Goal: Task Accomplishment & Management: Manage account settings

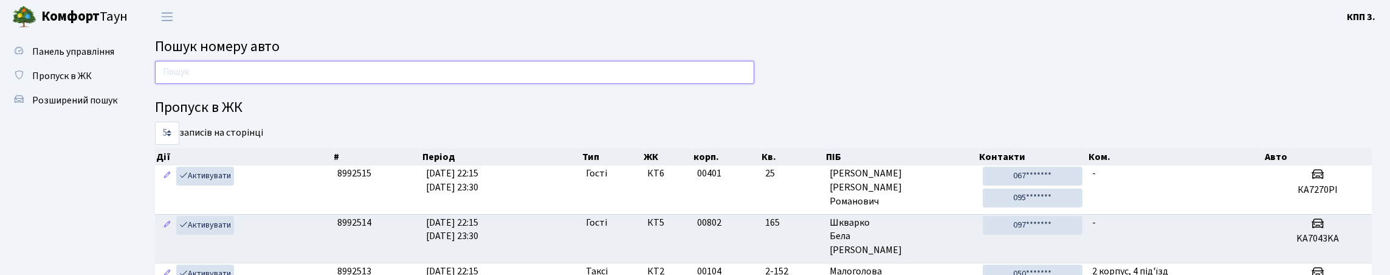
click at [173, 80] on input "text" at bounding box center [454, 72] width 599 height 23
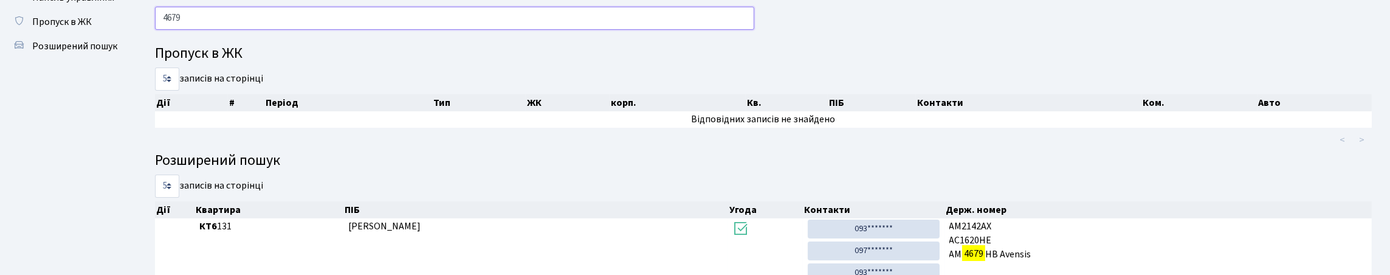
scroll to position [43, 0]
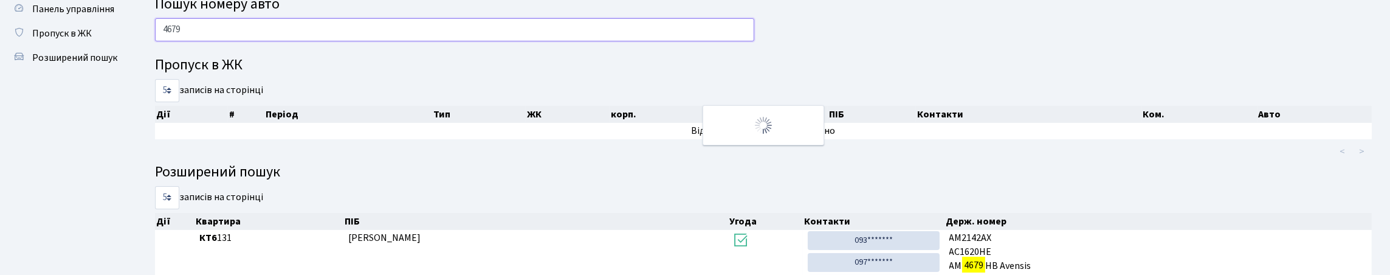
type input "4679"
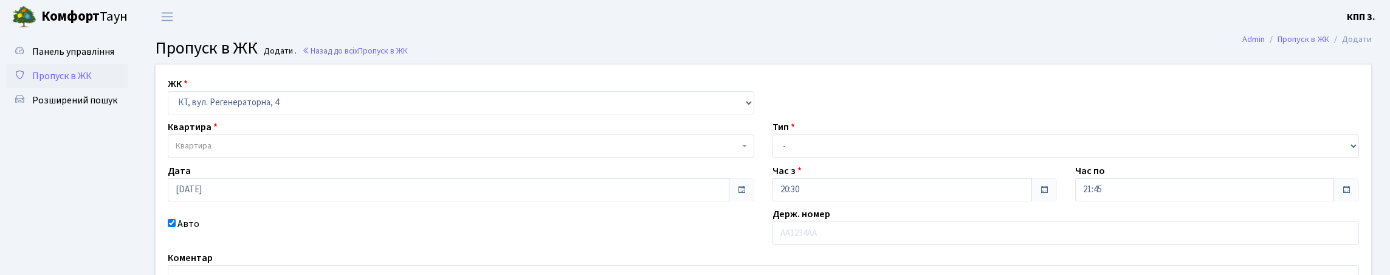
select select "271"
click at [58, 58] on span "Панель управління" at bounding box center [73, 51] width 82 height 13
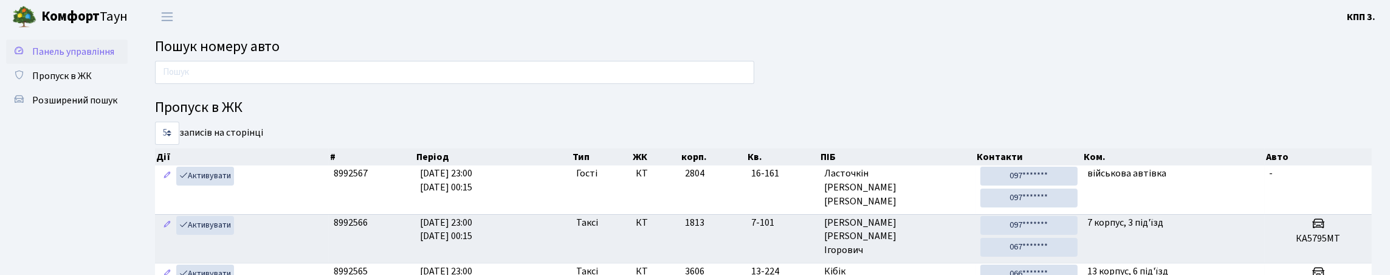
click at [70, 50] on span "Панель управління" at bounding box center [73, 51] width 82 height 13
click at [94, 58] on link "Панель управління" at bounding box center [67, 51] width 122 height 24
click at [36, 50] on link "Панель управління" at bounding box center [67, 51] width 122 height 24
click at [54, 58] on span "Панель управління" at bounding box center [73, 51] width 82 height 13
click at [52, 58] on span "Панель управління" at bounding box center [73, 51] width 82 height 13
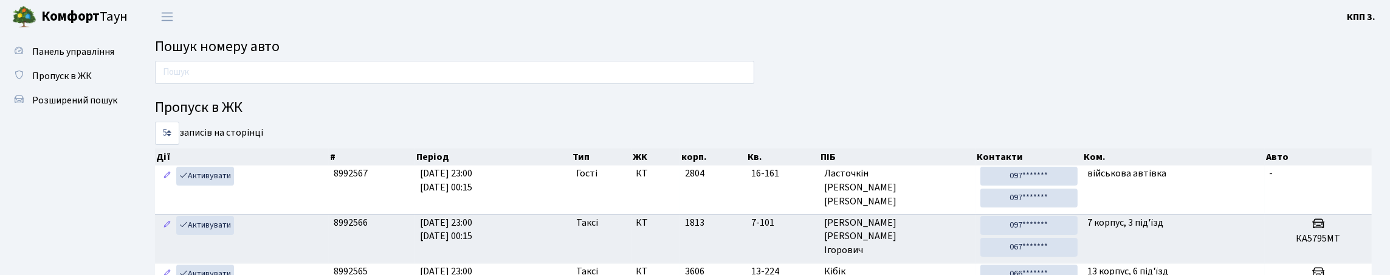
click at [52, 58] on span "Панель управління" at bounding box center [73, 51] width 82 height 13
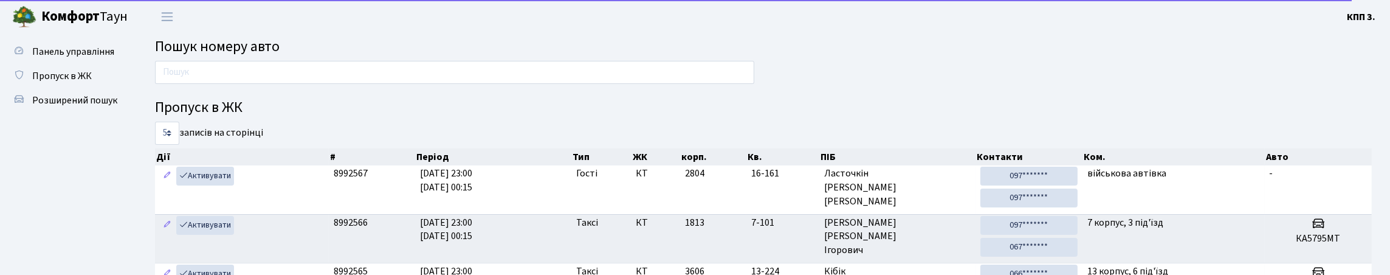
click at [52, 58] on span "Панель управління" at bounding box center [73, 51] width 82 height 13
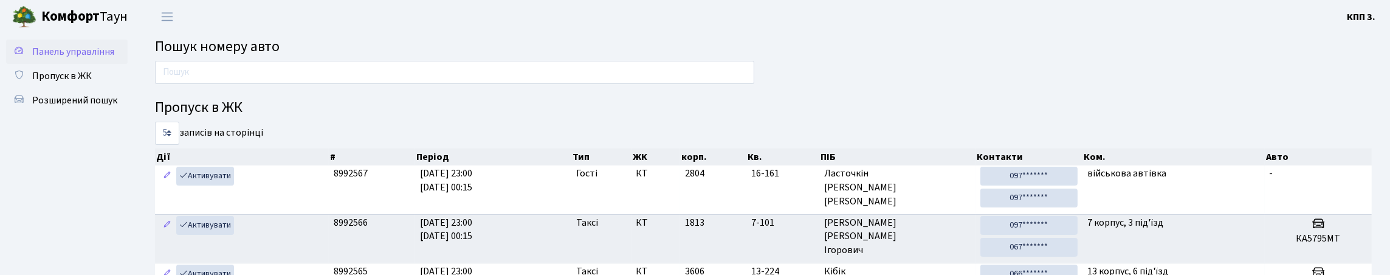
click at [60, 58] on span "Панель управління" at bounding box center [73, 51] width 82 height 13
click at [72, 58] on span "Панель управління" at bounding box center [73, 51] width 82 height 13
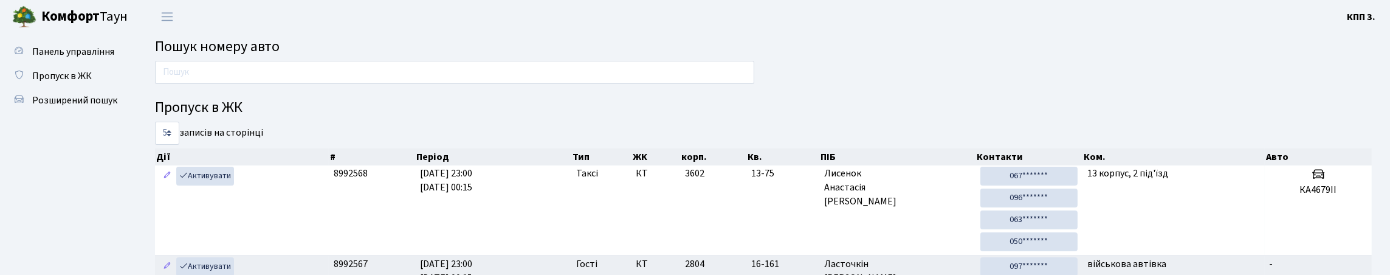
click at [72, 58] on span "Панель управління" at bounding box center [73, 51] width 82 height 13
click at [367, 84] on input "text" at bounding box center [454, 72] width 599 height 23
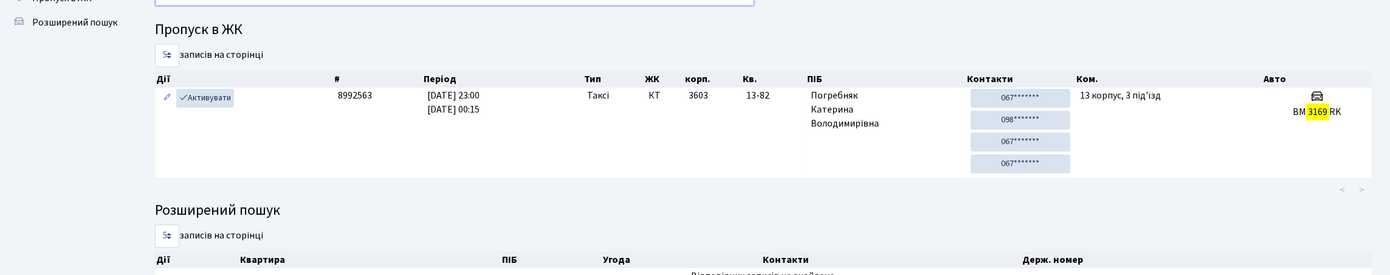
scroll to position [99, 0]
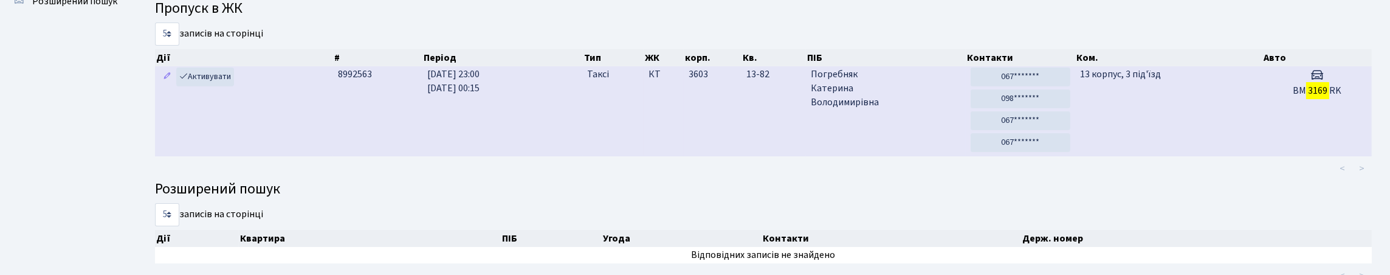
type input "3169"
click at [651, 131] on td "КТ" at bounding box center [662, 111] width 39 height 90
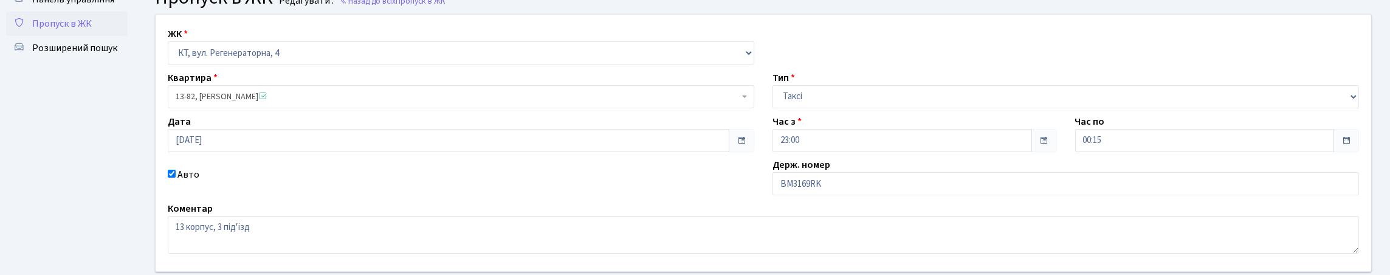
scroll to position [122, 0]
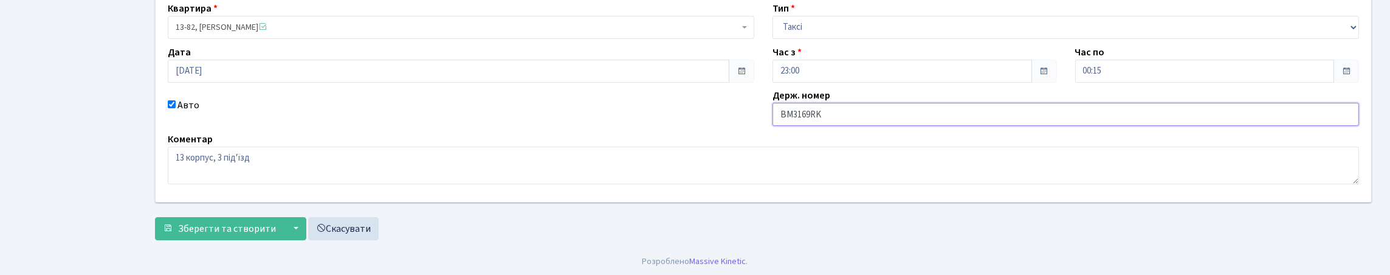
click at [830, 126] on input "BM3169RK" at bounding box center [1065, 114] width 586 height 23
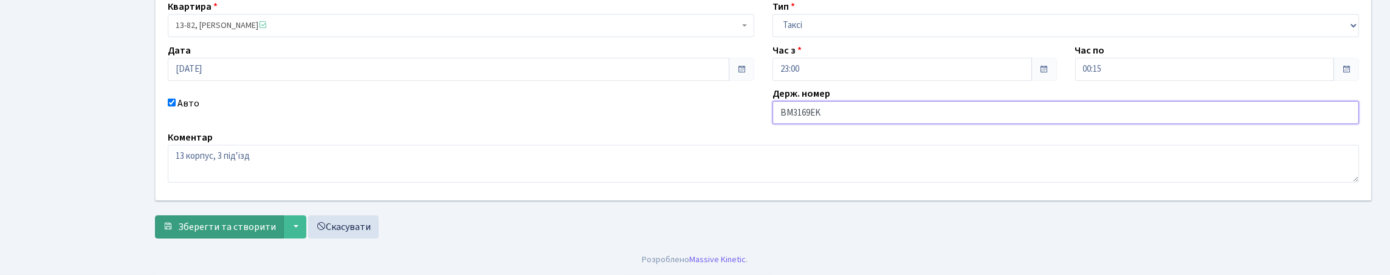
type input "BM3169ЕK"
click at [263, 220] on span "Зберегти та створити" at bounding box center [227, 226] width 98 height 13
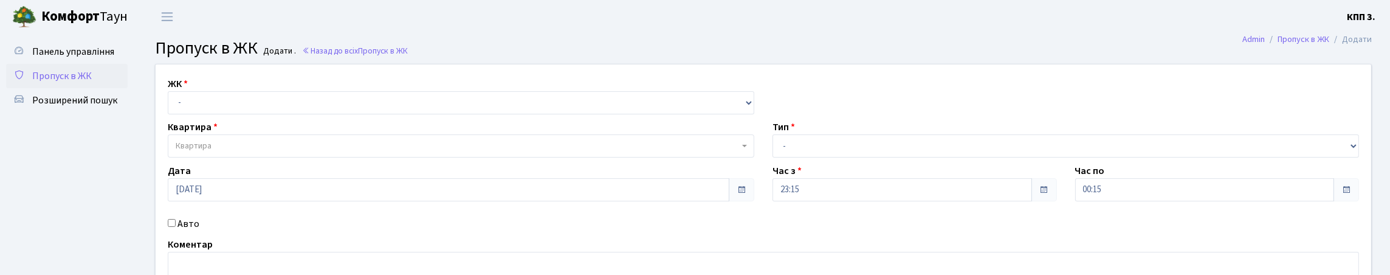
click at [92, 83] on span "Пропуск в ЖК" at bounding box center [62, 75] width 60 height 13
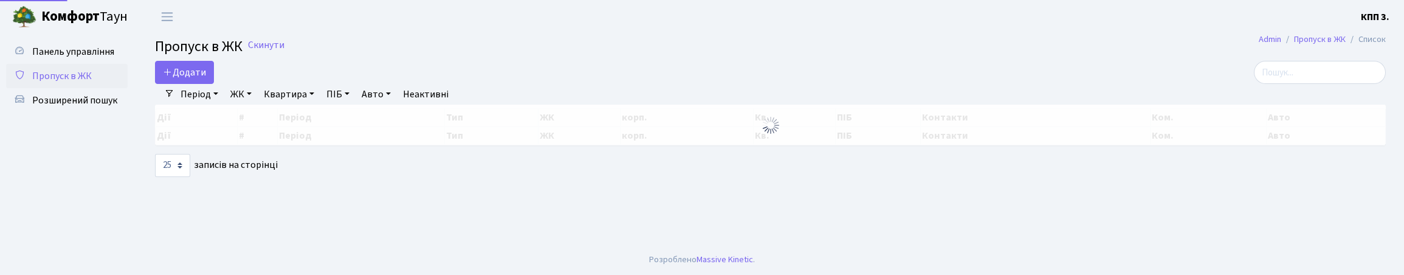
select select "25"
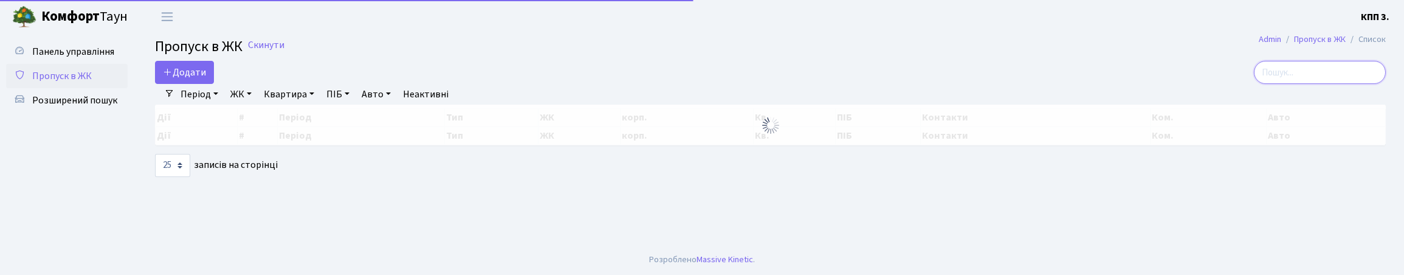
click at [1352, 84] on input "search" at bounding box center [1319, 72] width 132 height 23
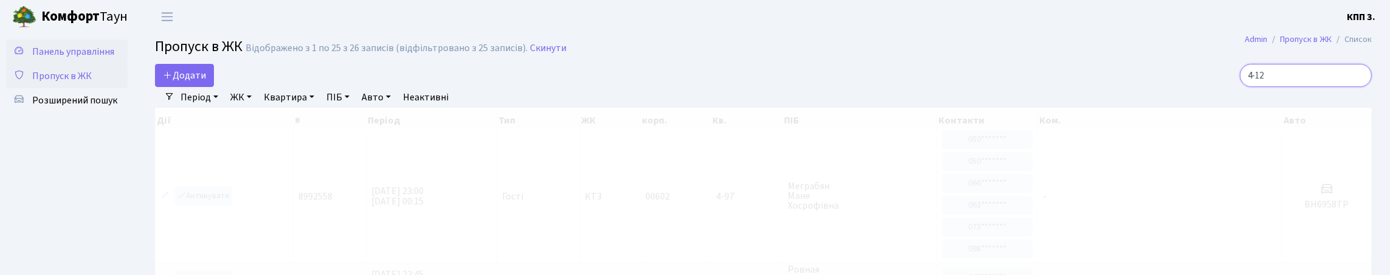
type input "4-12"
click at [89, 64] on link "Панель управління" at bounding box center [67, 51] width 122 height 24
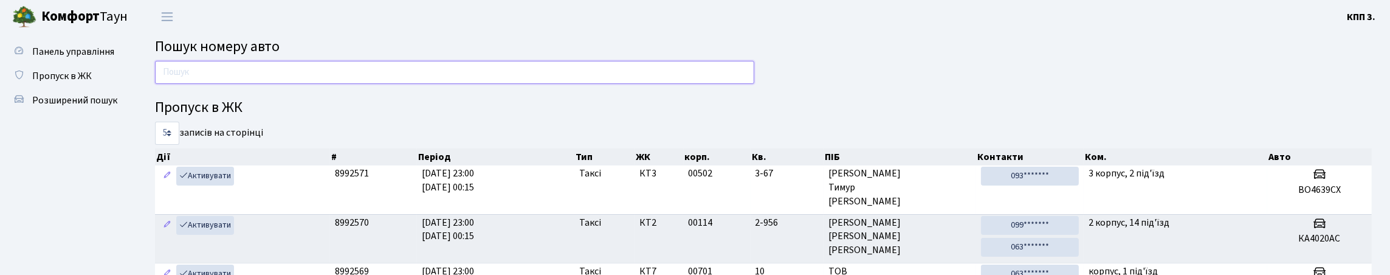
click at [349, 71] on input "text" at bounding box center [454, 72] width 599 height 23
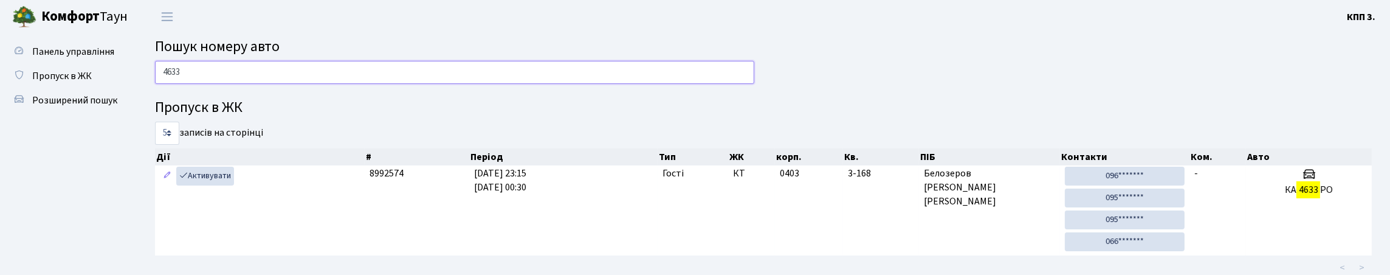
click at [264, 84] on input "4633" at bounding box center [454, 72] width 599 height 23
click at [284, 84] on input "4633" at bounding box center [454, 72] width 599 height 23
click at [279, 84] on input "4633" at bounding box center [454, 72] width 599 height 23
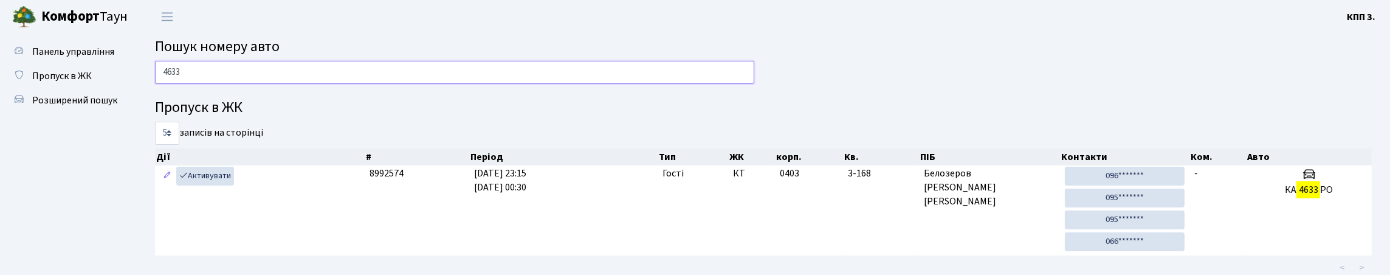
click at [279, 84] on input "4633" at bounding box center [454, 72] width 599 height 23
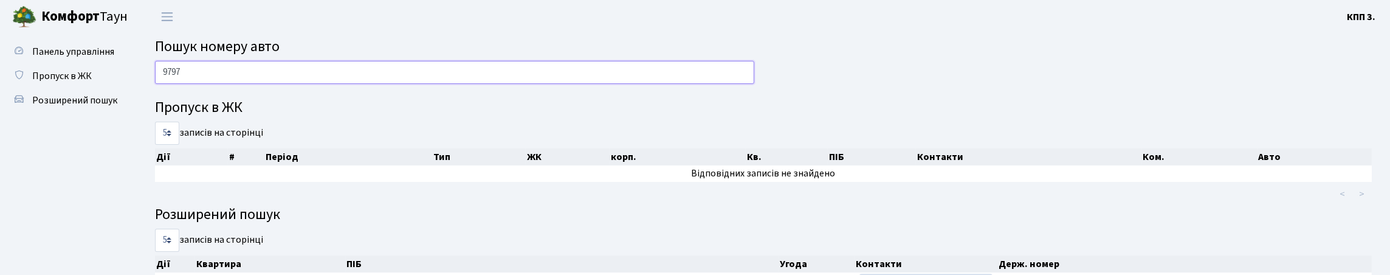
click at [472, 84] on input "9797" at bounding box center [454, 72] width 599 height 23
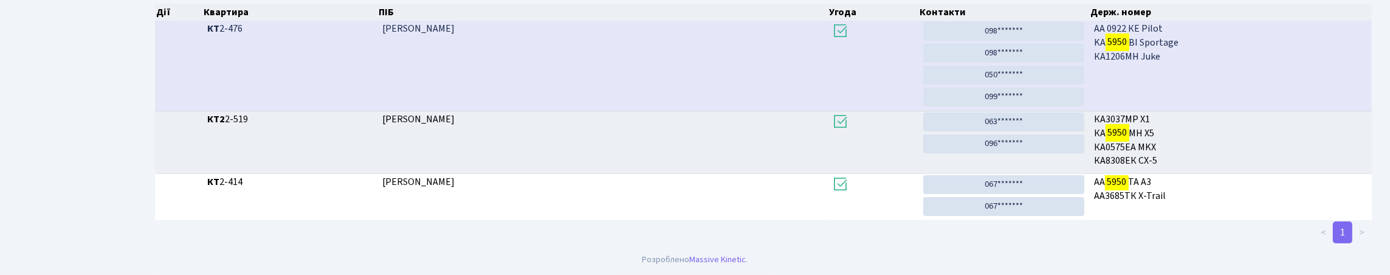
scroll to position [52, 0]
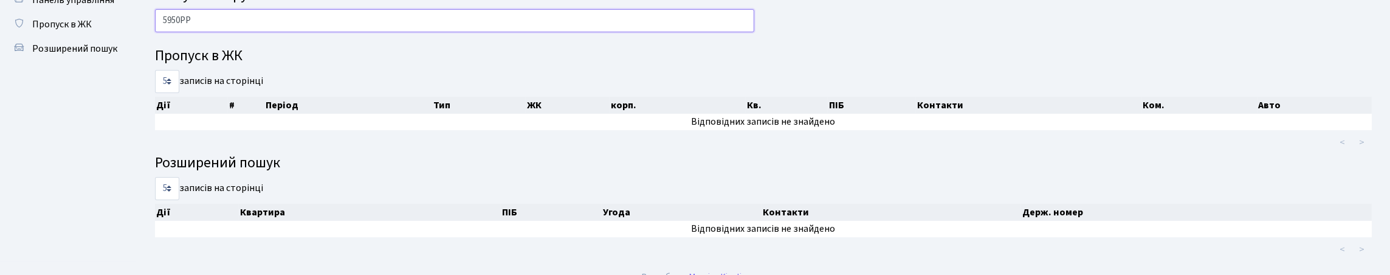
type input "5950РР"
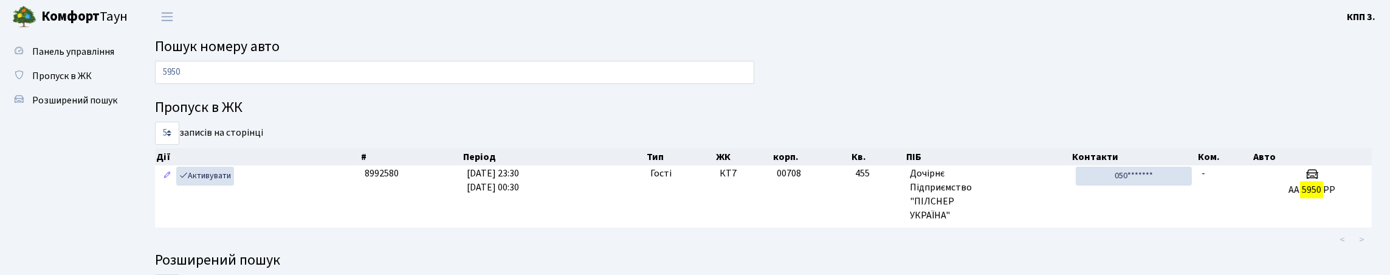
click at [436, 84] on input "5950" at bounding box center [454, 72] width 599 height 23
click at [435, 84] on input "5950" at bounding box center [454, 72] width 599 height 23
click at [222, 84] on input "2088" at bounding box center [454, 72] width 599 height 23
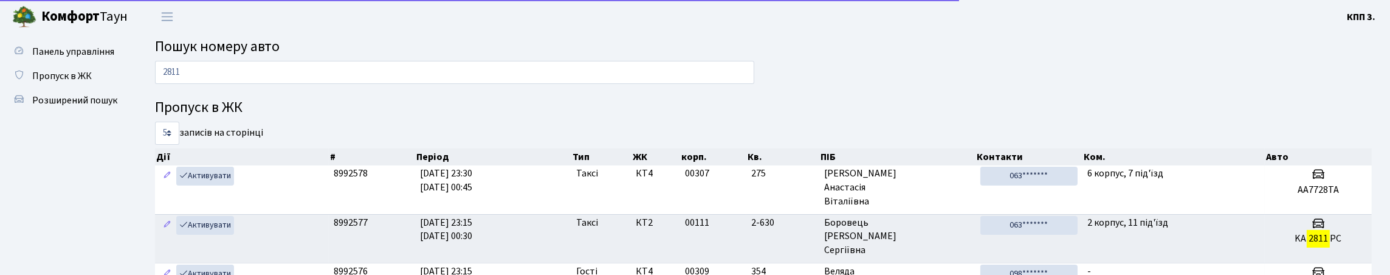
type input "2811"
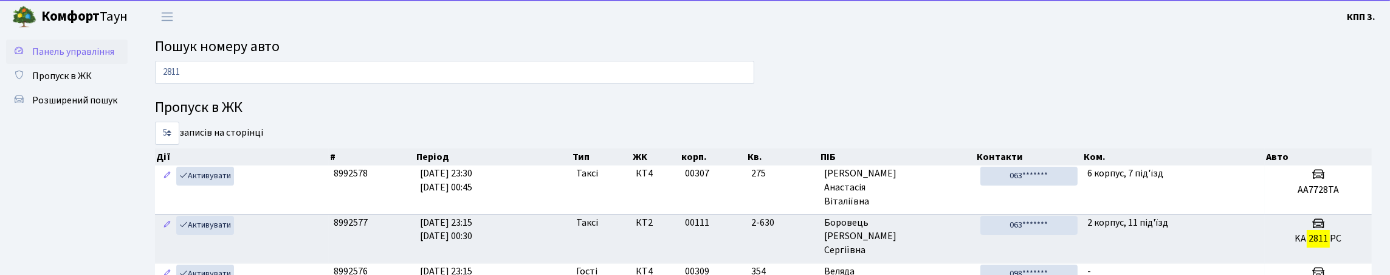
click at [31, 39] on link "Панель управління" at bounding box center [67, 51] width 122 height 24
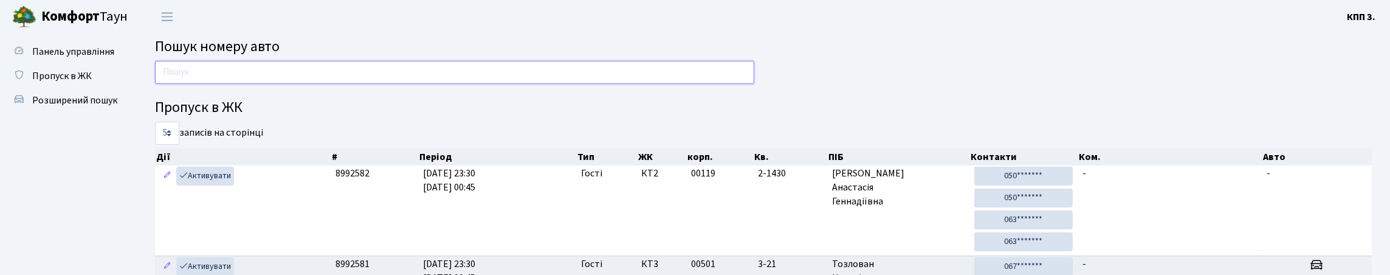
click at [180, 84] on input "text" at bounding box center [454, 72] width 599 height 23
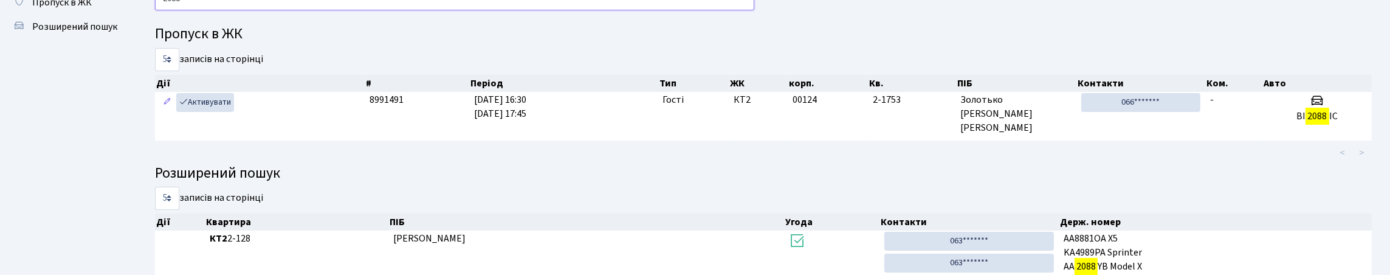
scroll to position [5, 0]
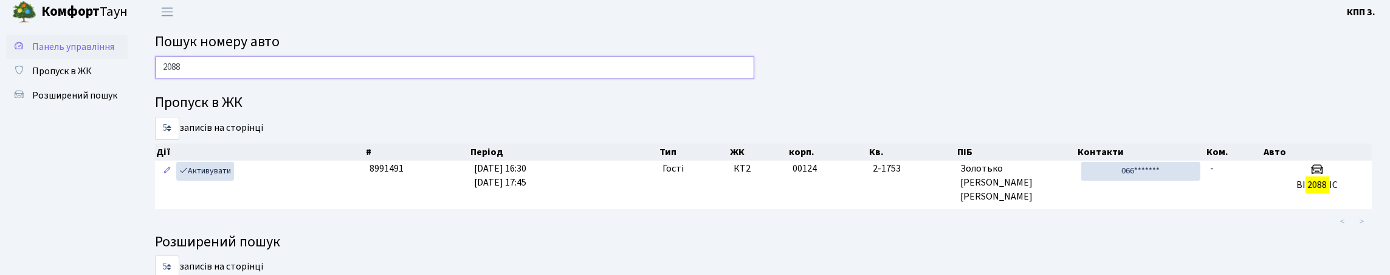
type input "2088"
click at [103, 47] on link "Панель управління" at bounding box center [67, 47] width 122 height 24
